Goal: Information Seeking & Learning: Learn about a topic

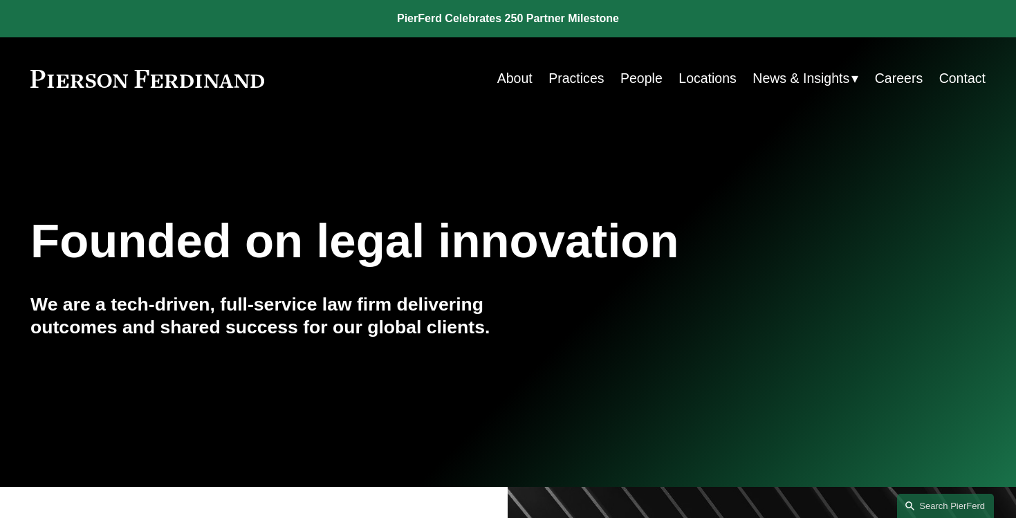
click at [894, 82] on link "Careers" at bounding box center [899, 78] width 48 height 27
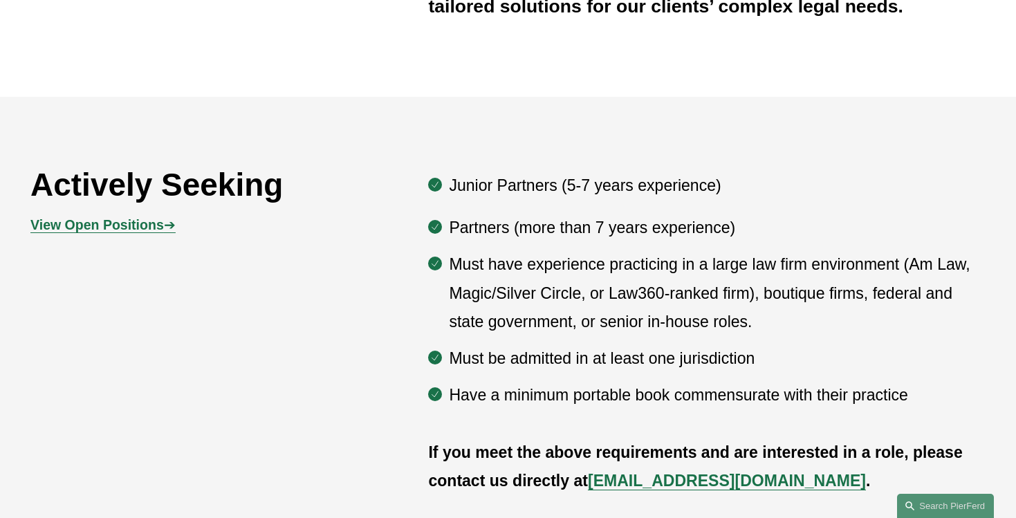
scroll to position [652, 0]
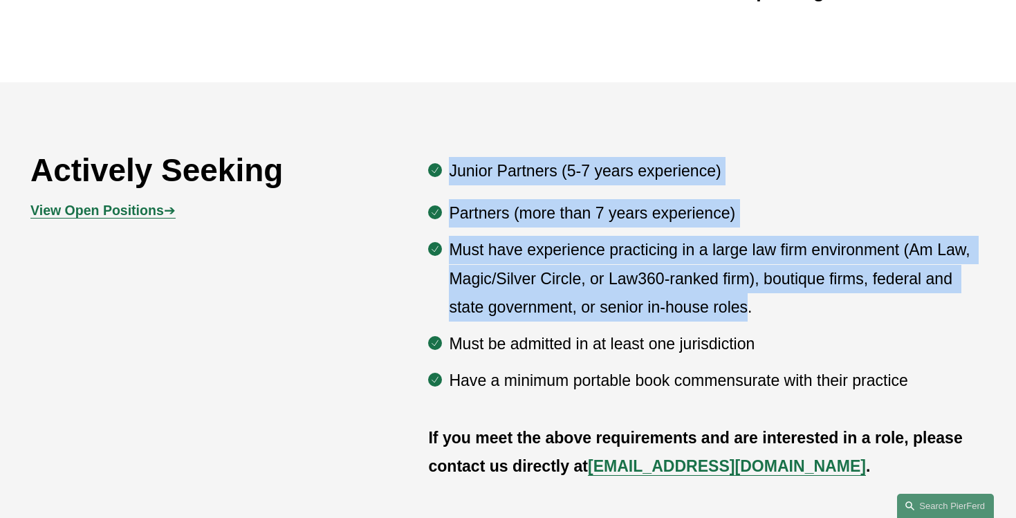
drag, startPoint x: 457, startPoint y: 170, endPoint x: 749, endPoint y: 320, distance: 327.9
click at [749, 316] on div "Junior Partners (5-7 years experience) Partners (more than 7 years experience) …" at bounding box center [707, 276] width 558 height 238
click at [749, 320] on p "Must have experience practicing in a large law firm environment (Am Law, Magic/…" at bounding box center [717, 279] width 537 height 86
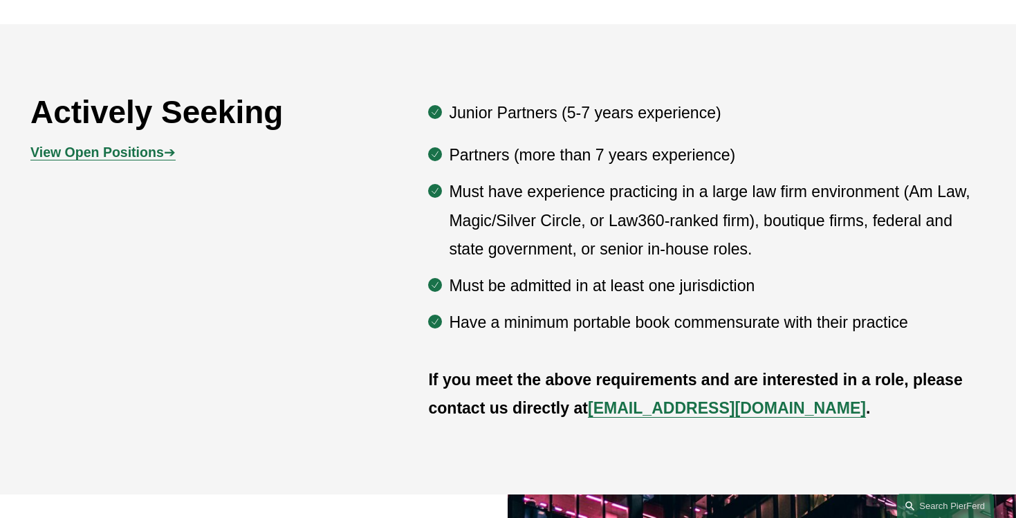
scroll to position [683, 0]
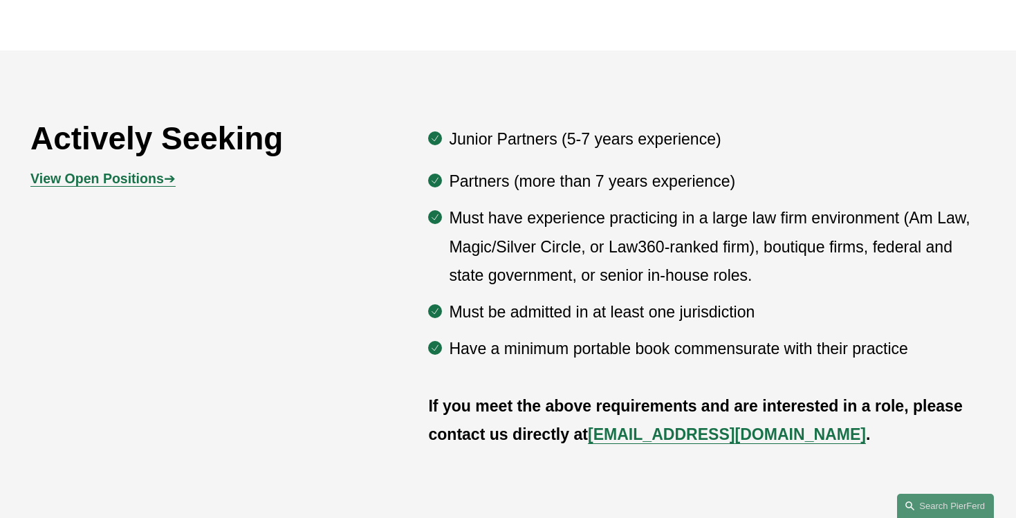
click at [85, 182] on strong "View Open Positions" at bounding box center [97, 178] width 134 height 15
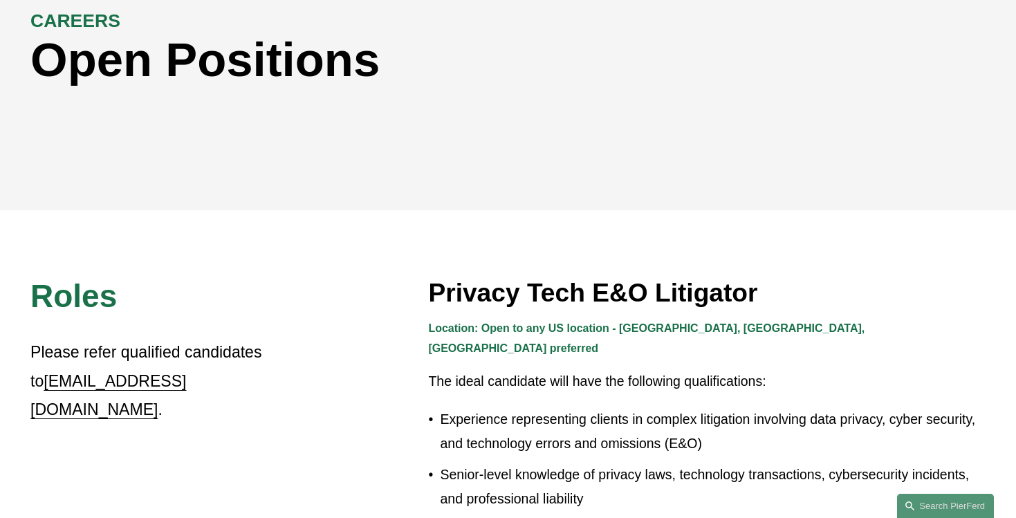
scroll to position [370, 0]
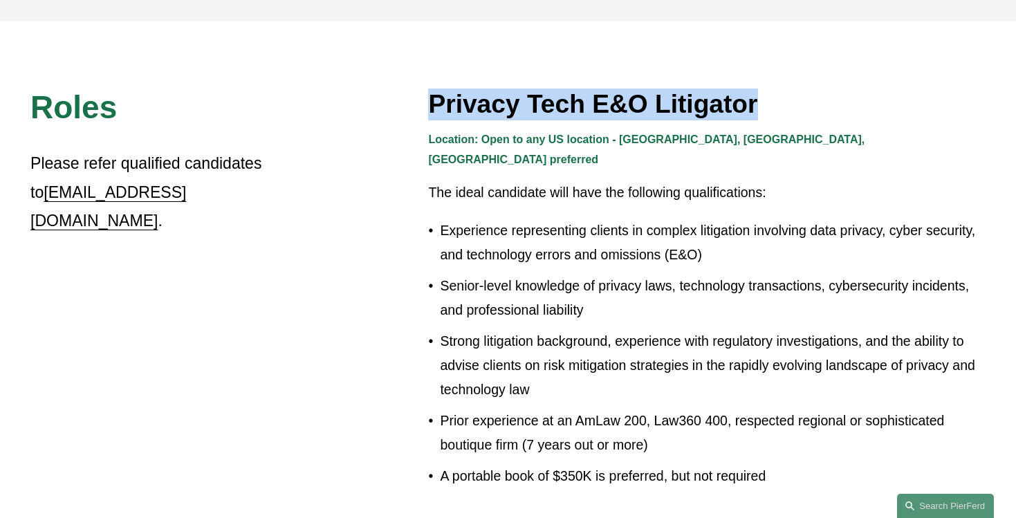
drag, startPoint x: 429, startPoint y: 106, endPoint x: 714, endPoint y: 135, distance: 286.5
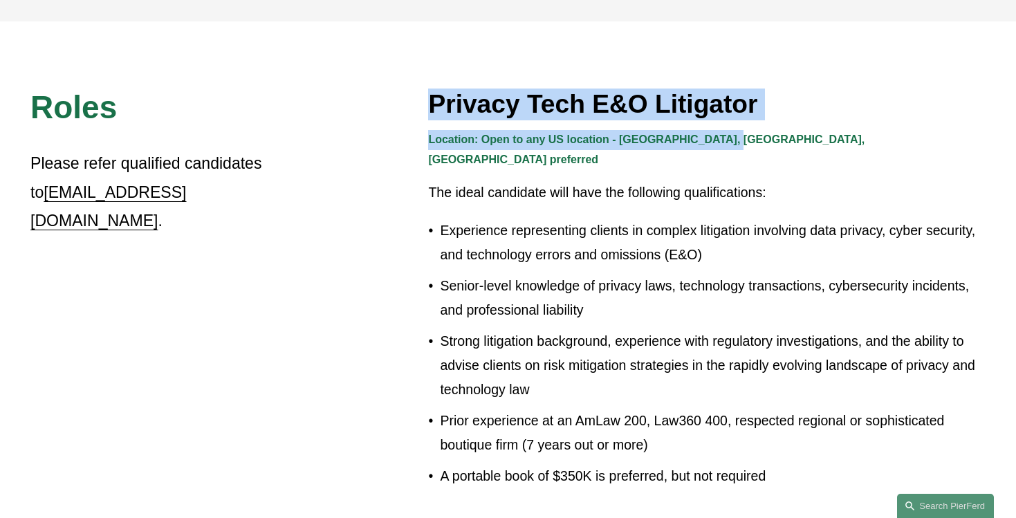
click at [714, 135] on strong "Location: Open to any US location - CA, IL, TX preferred" at bounding box center [647, 150] width 439 height 32
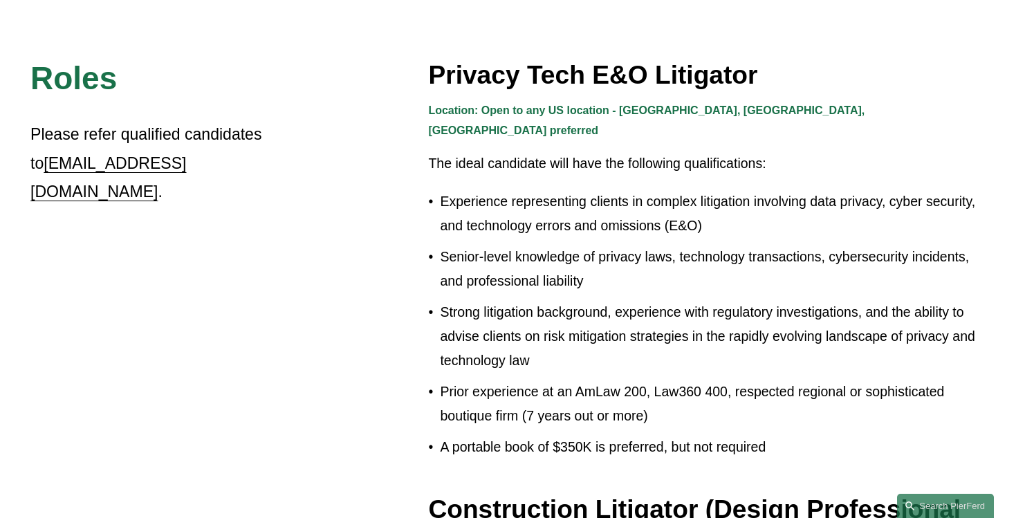
scroll to position [403, 0]
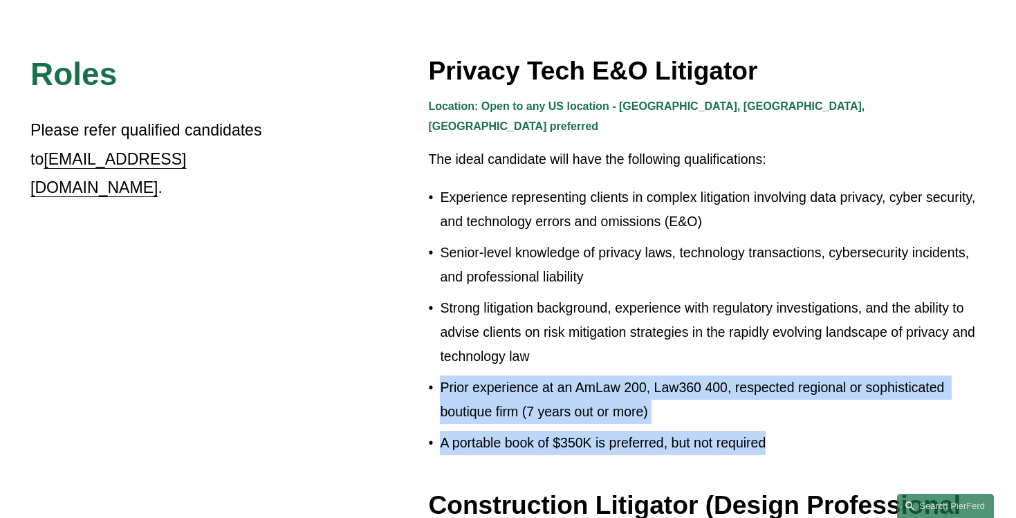
drag, startPoint x: 443, startPoint y: 377, endPoint x: 703, endPoint y: 452, distance: 270.8
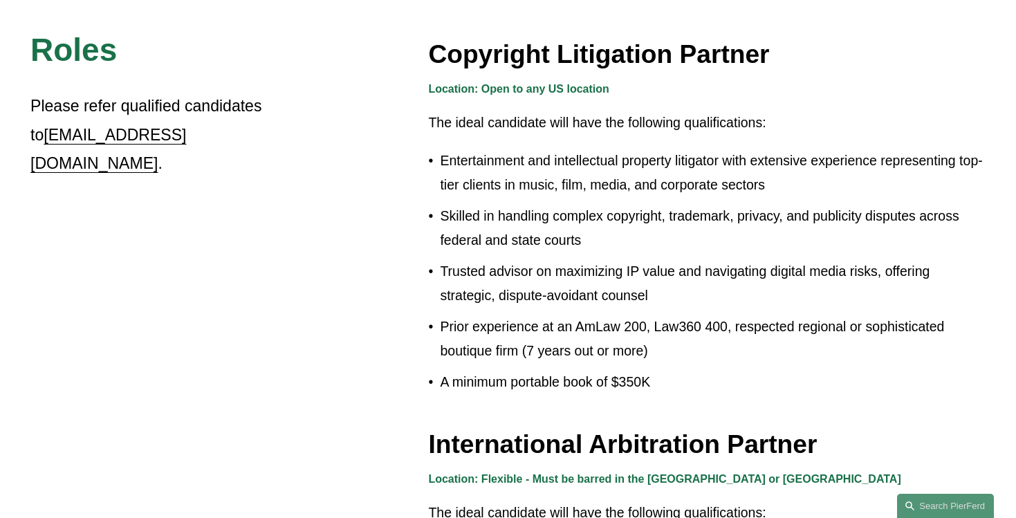
scroll to position [1382, 0]
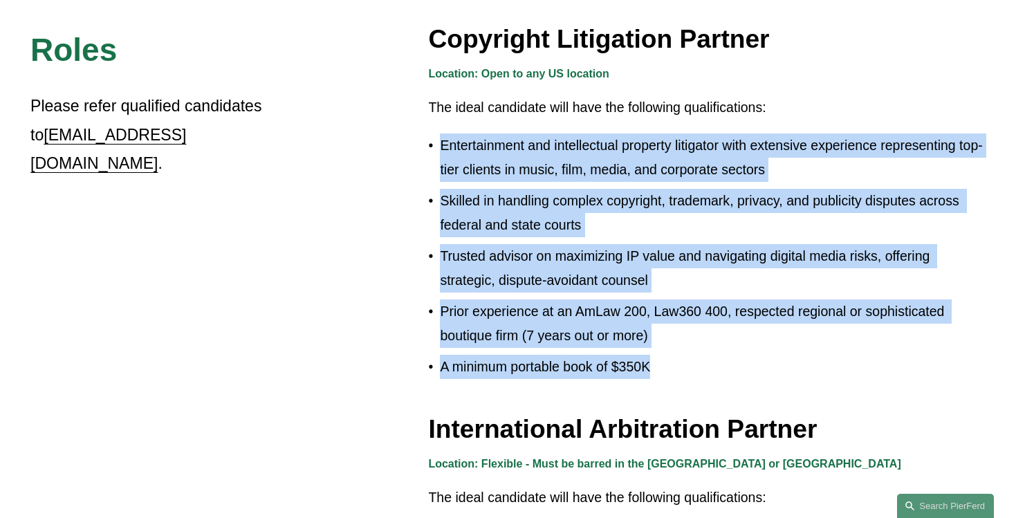
drag, startPoint x: 497, startPoint y: 140, endPoint x: 669, endPoint y: 376, distance: 291.1
click at [668, 376] on div "Location: Open to any US location The ideal candidate will have the following q…" at bounding box center [707, 224] width 558 height 321
click at [669, 376] on div "Location: Open to any US location The ideal candidate will have the following q…" at bounding box center [707, 224] width 558 height 321
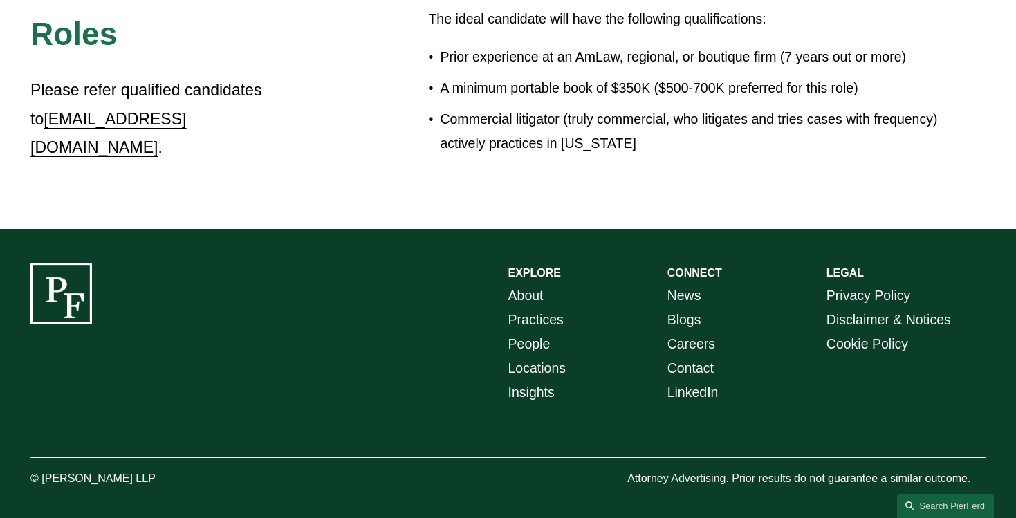
scroll to position [2581, 0]
